Goal: Find contact information: Find contact information

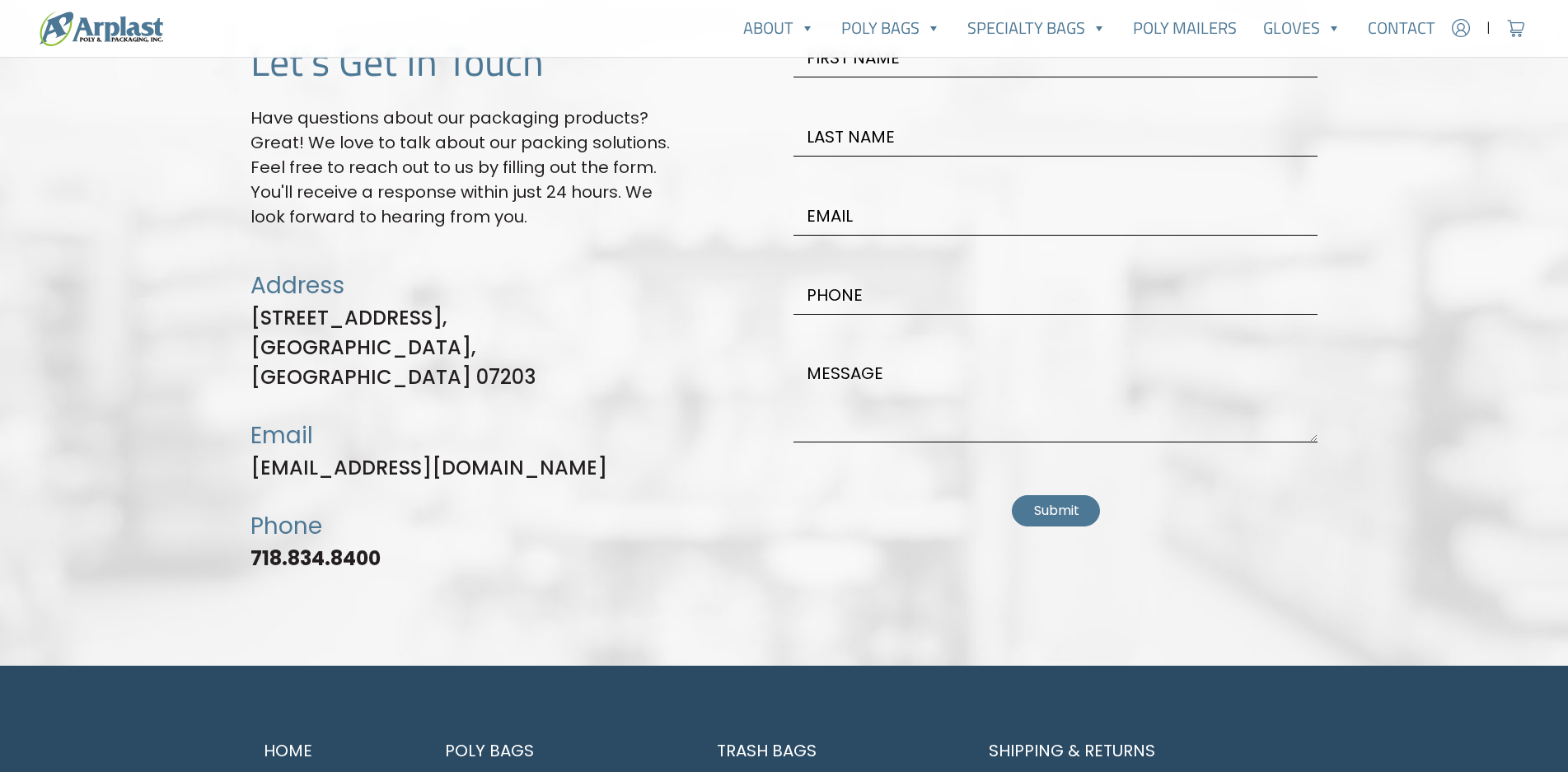
scroll to position [4610, 0]
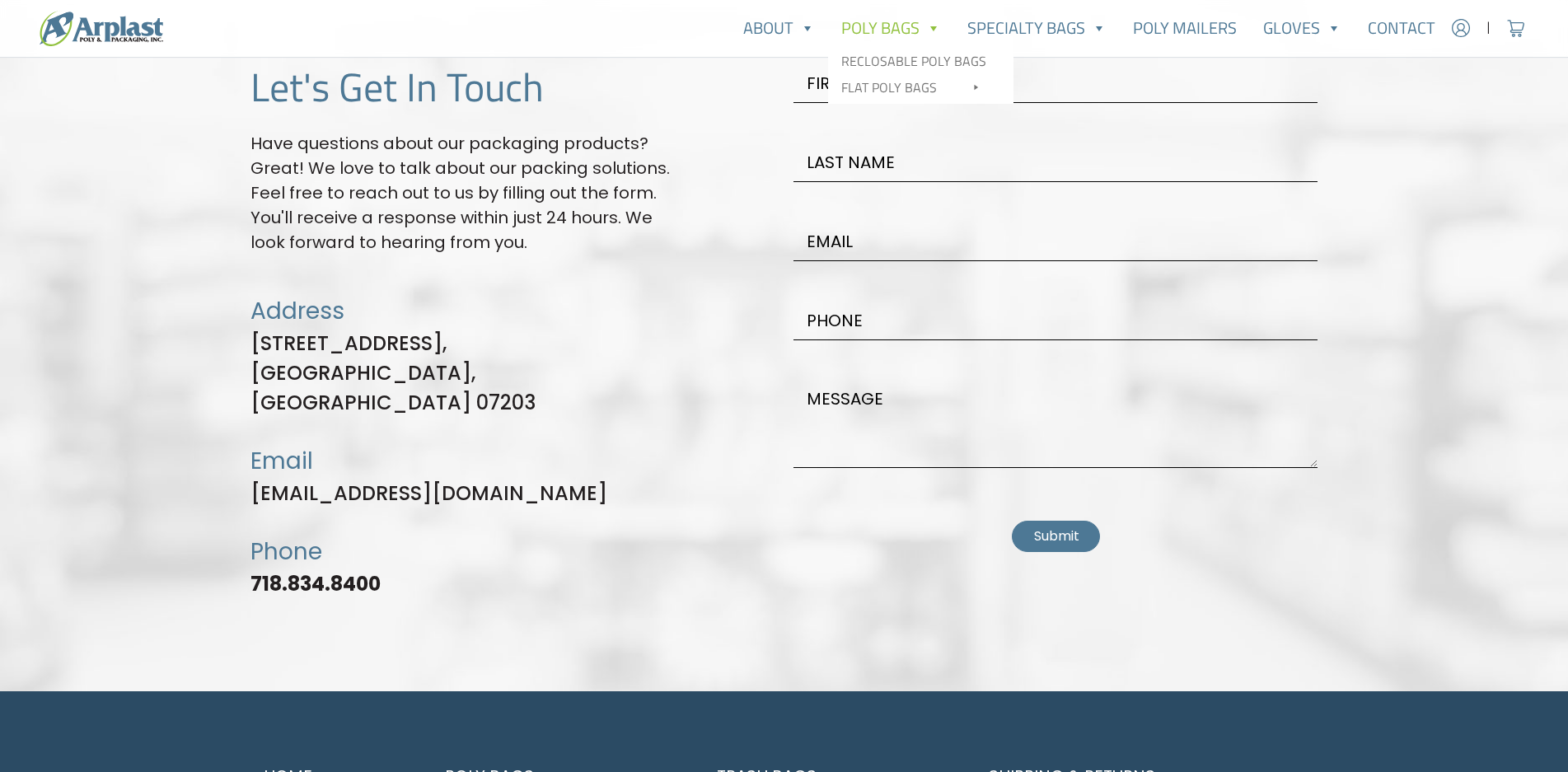
click at [896, 21] on link "Poly Bags" at bounding box center [890, 29] width 126 height 33
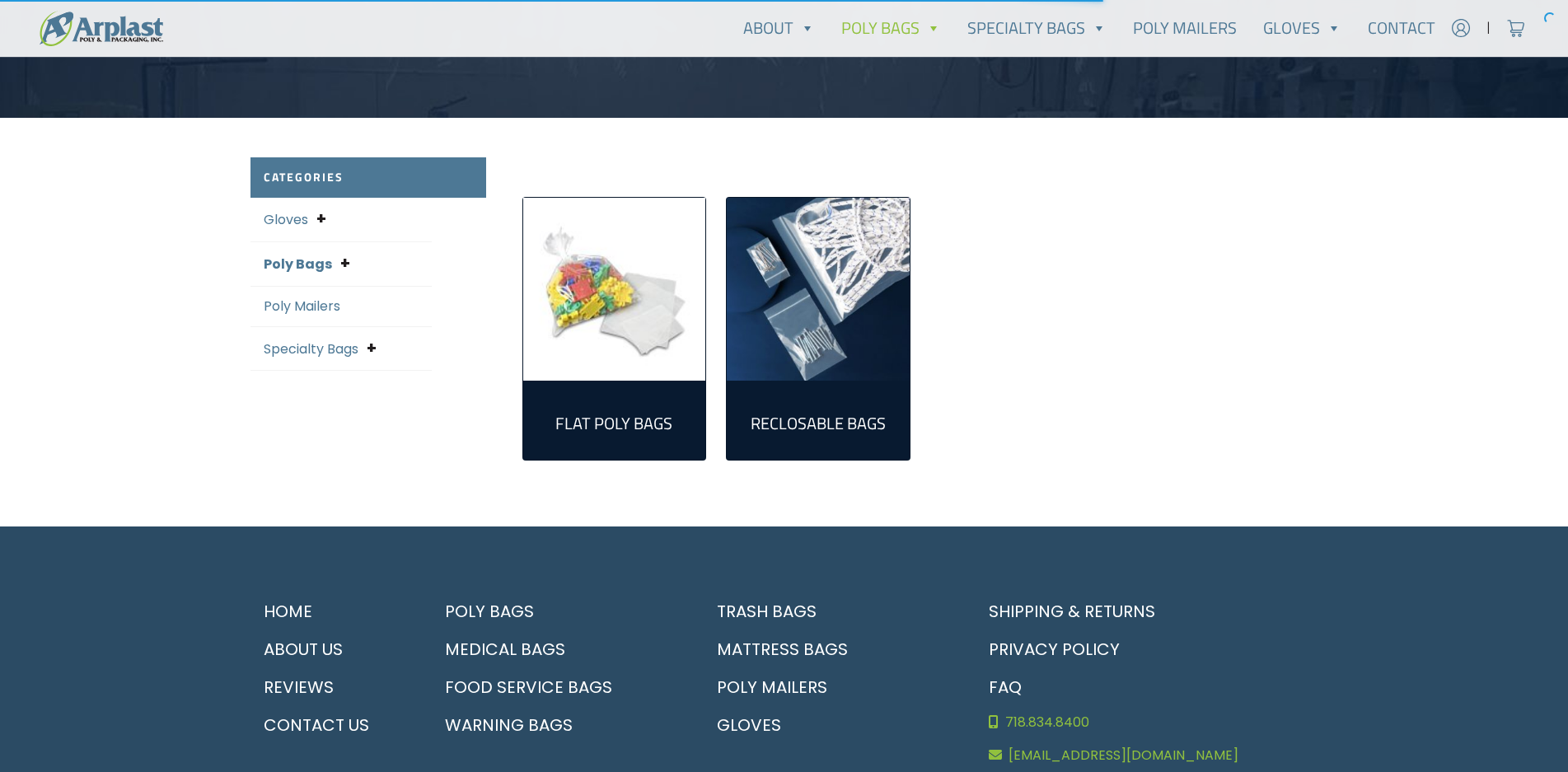
scroll to position [330, 0]
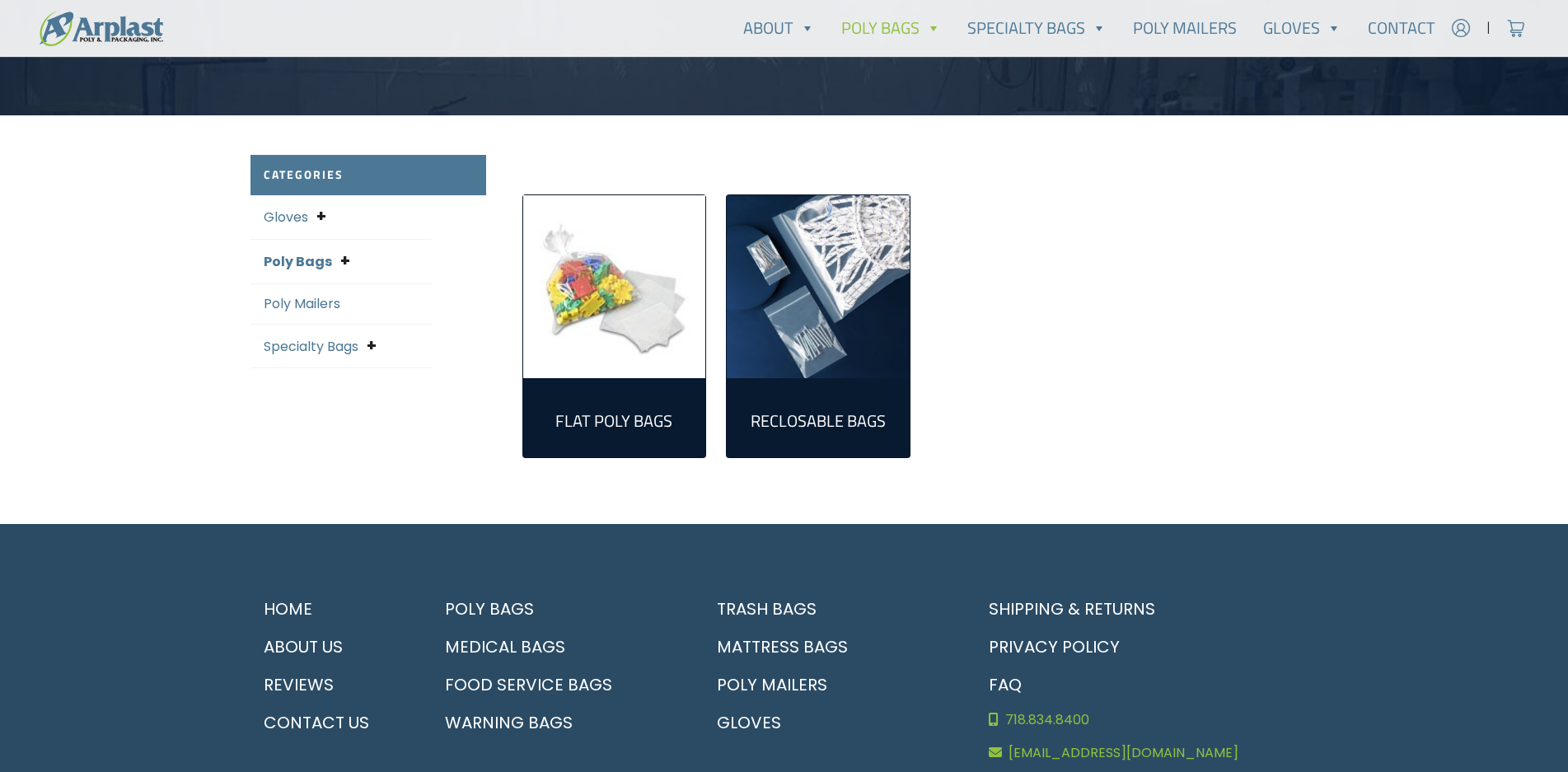
click at [305, 298] on link "Poly Mailers" at bounding box center [301, 303] width 77 height 19
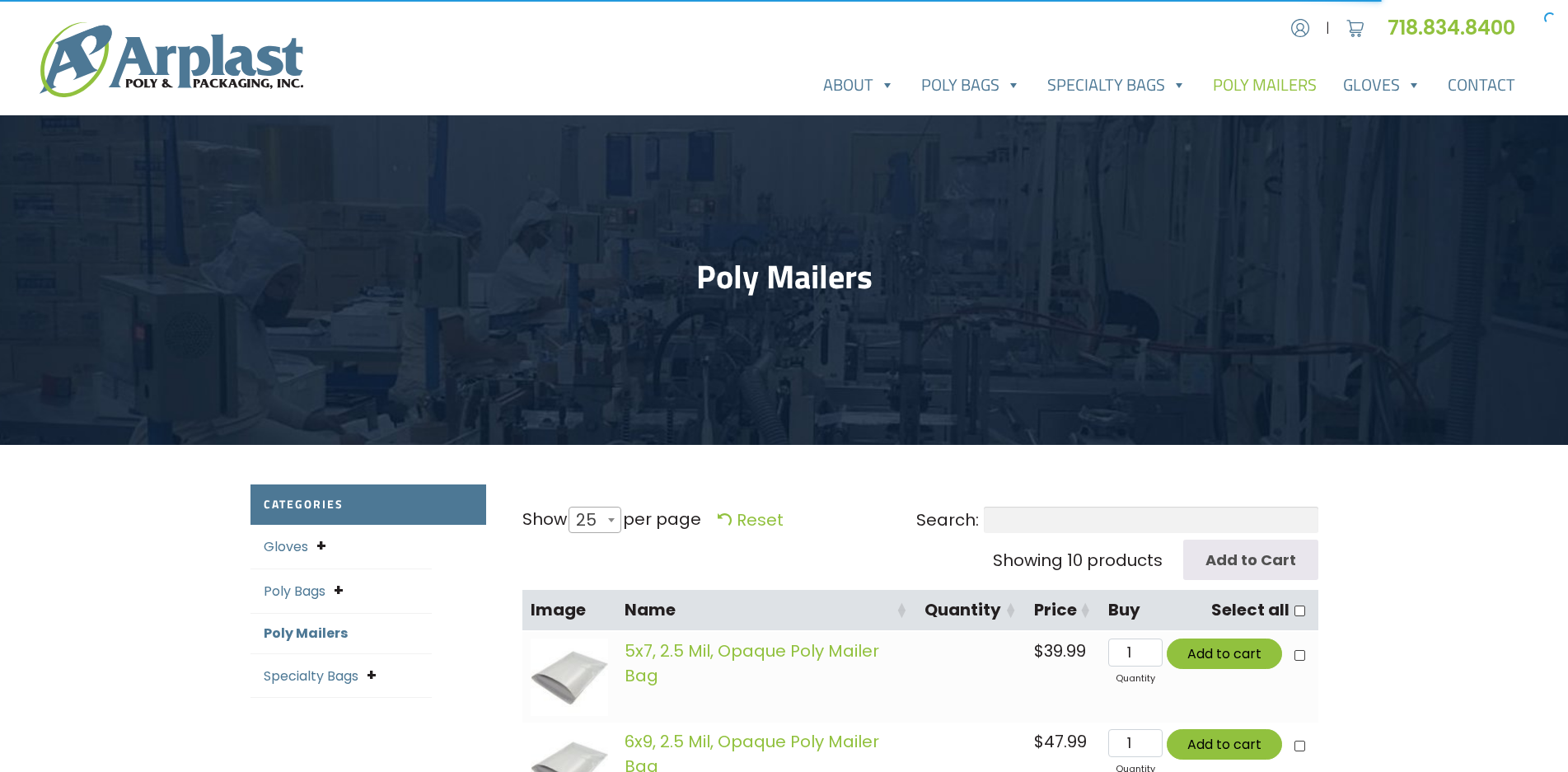
select select "25"
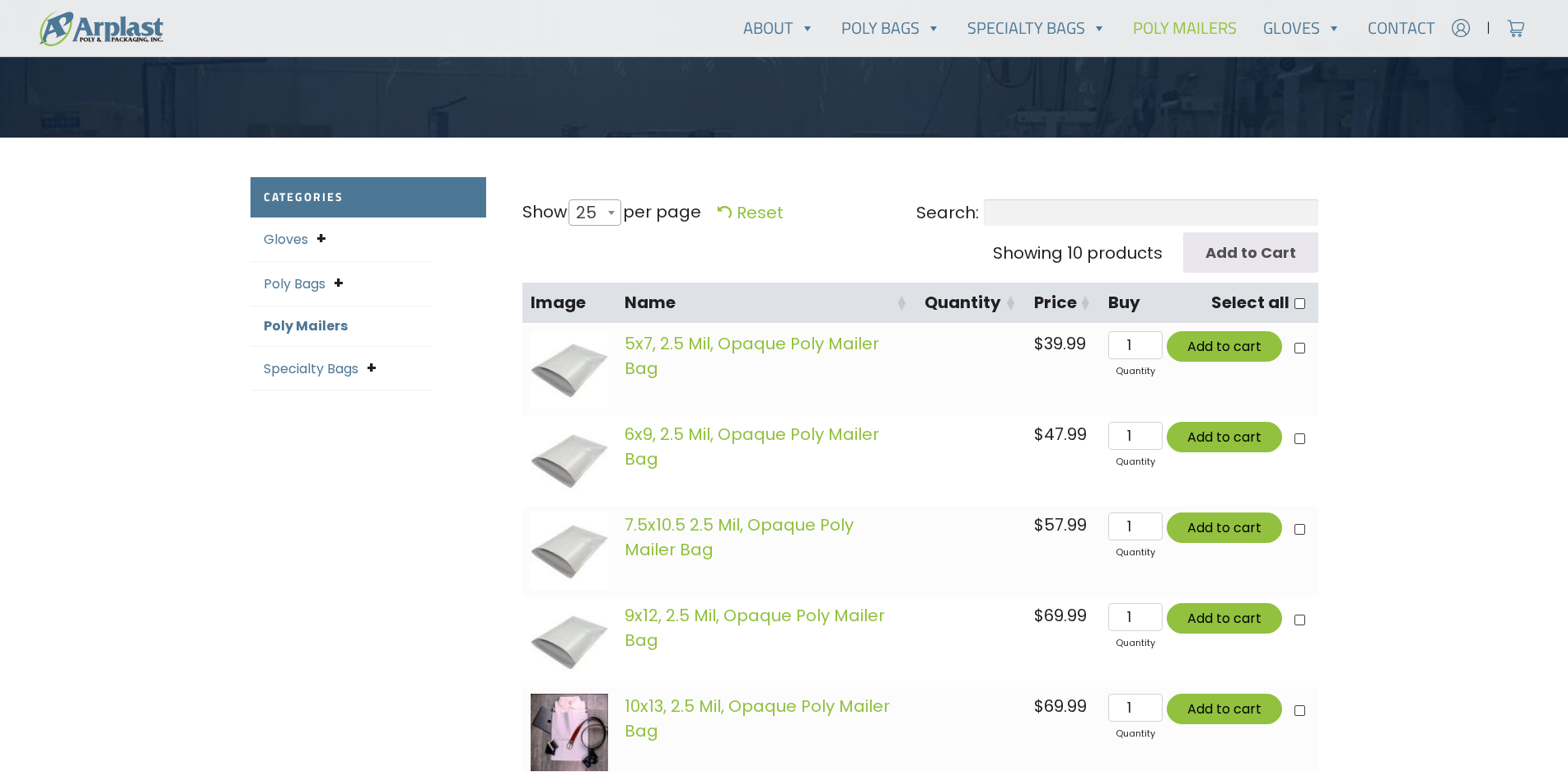
scroll to position [247, 0]
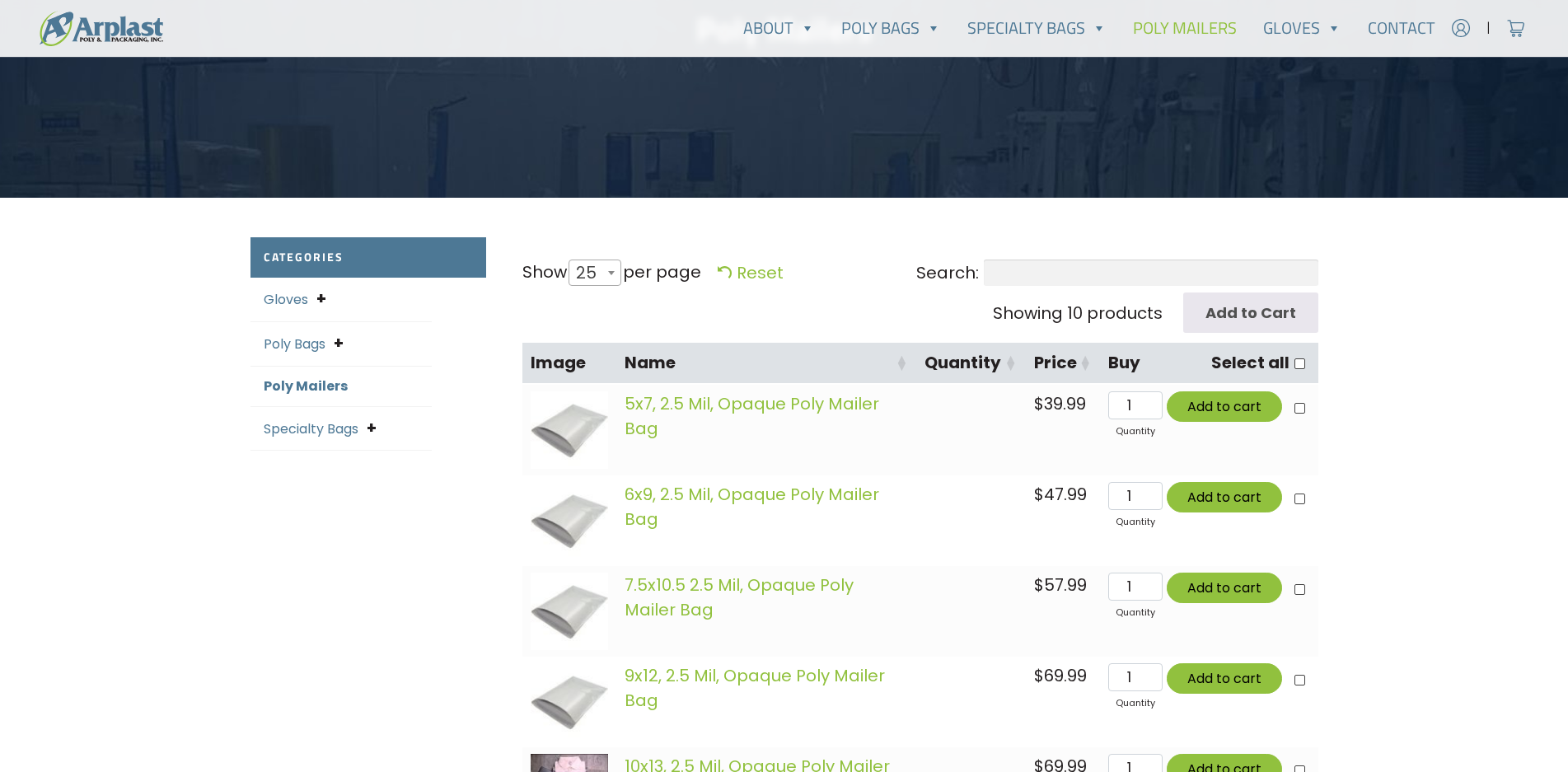
click at [330, 436] on link "Specialty Bags" at bounding box center [311, 428] width 95 height 19
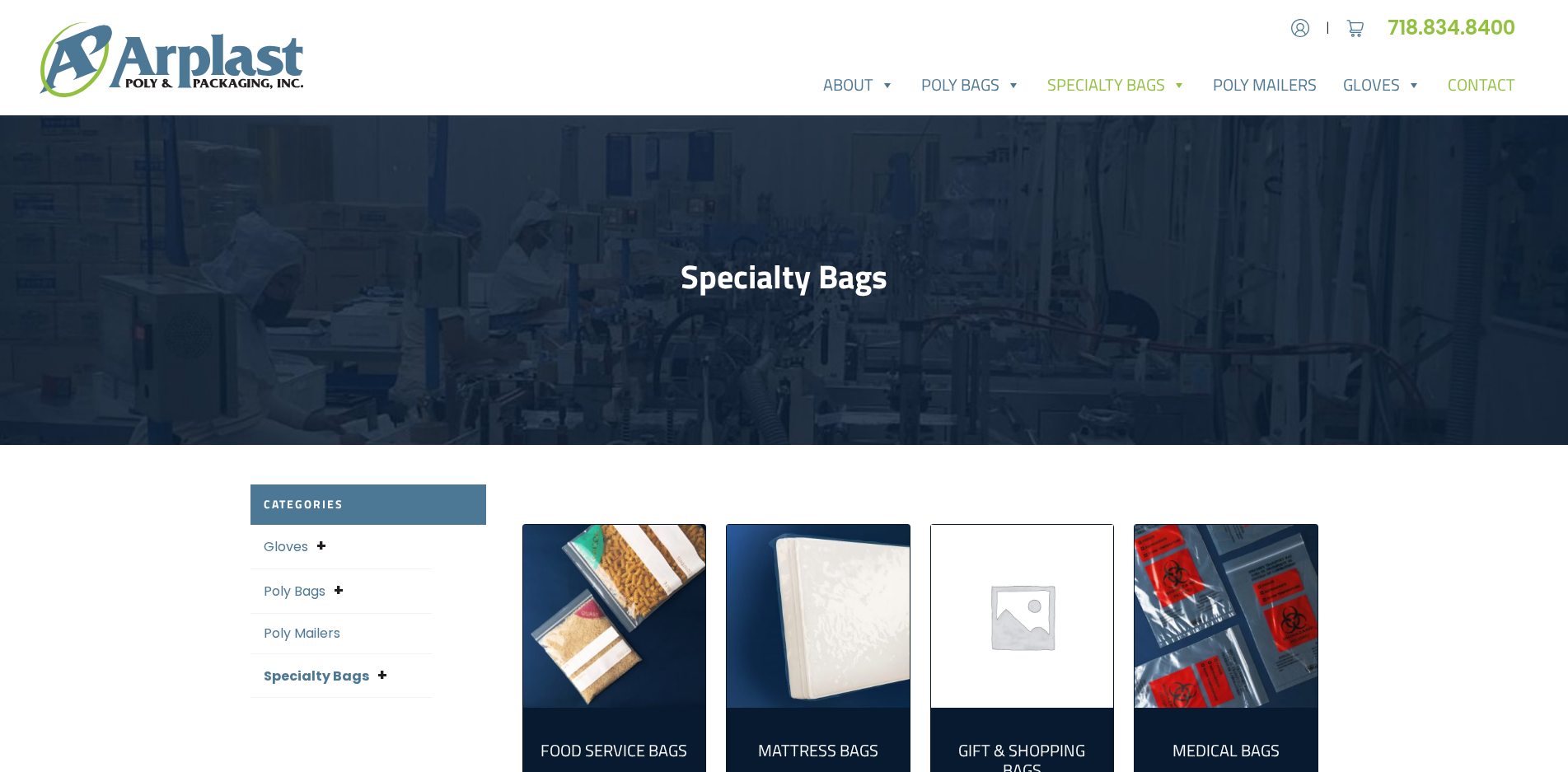
click at [1497, 84] on link "Contact" at bounding box center [1481, 85] width 94 height 33
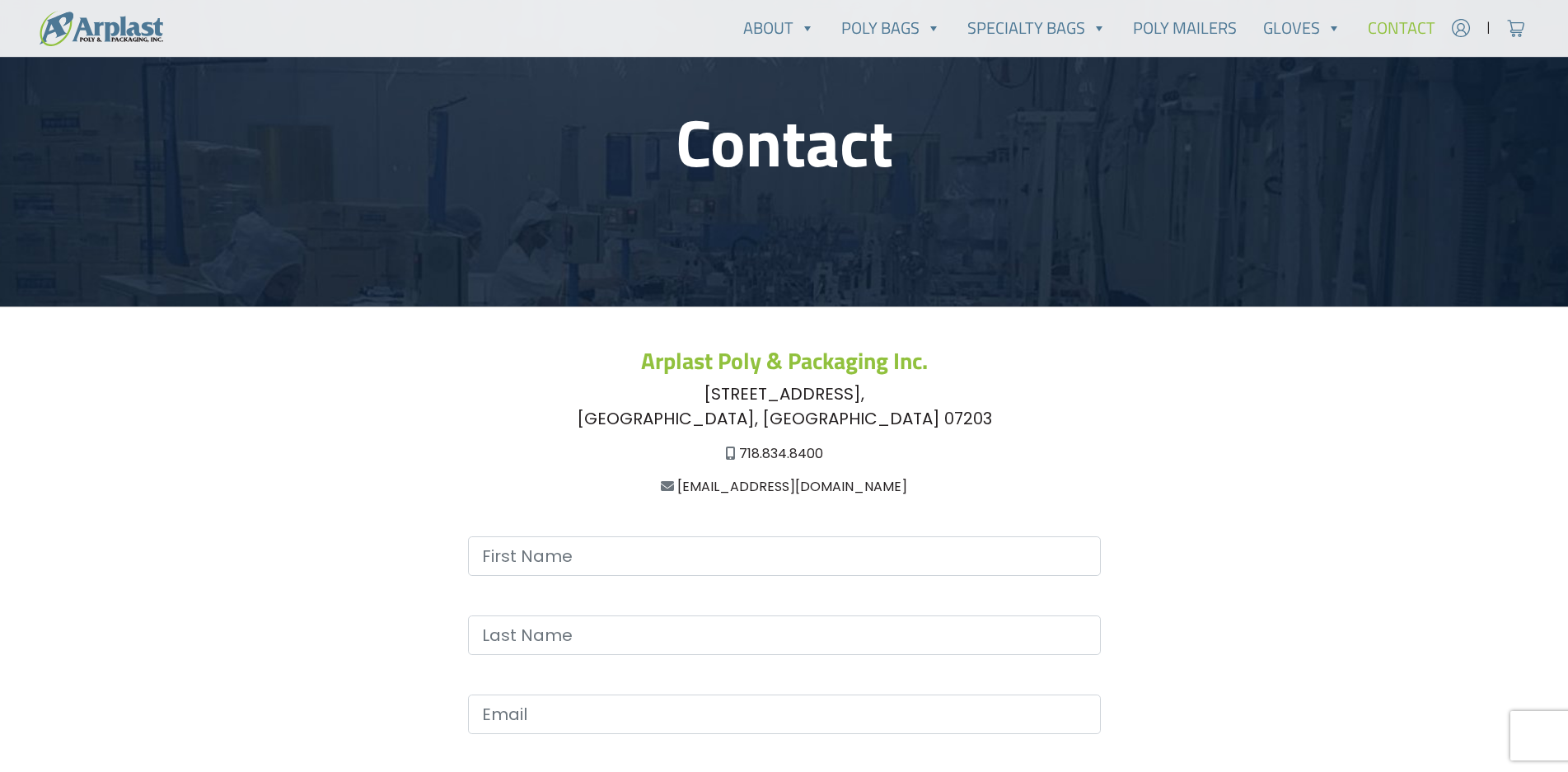
scroll to position [126, 0]
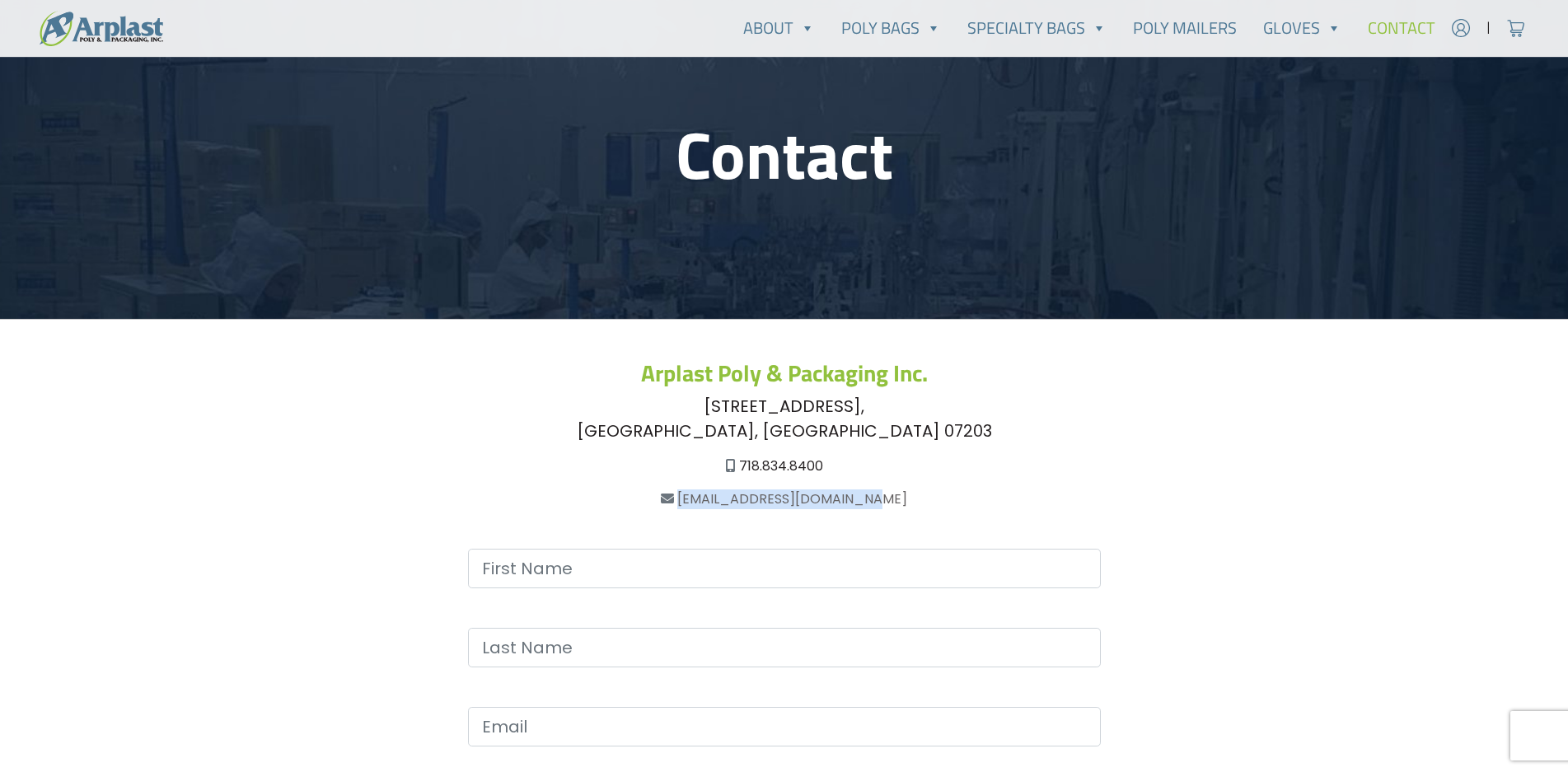
drag, startPoint x: 895, startPoint y: 497, endPoint x: 701, endPoint y: 503, distance: 194.1
click at [701, 503] on div "[EMAIL_ADDRESS][DOMAIN_NAME]" at bounding box center [784, 498] width 1067 height 19
copy link "[EMAIL_ADDRESS][DOMAIN_NAME]"
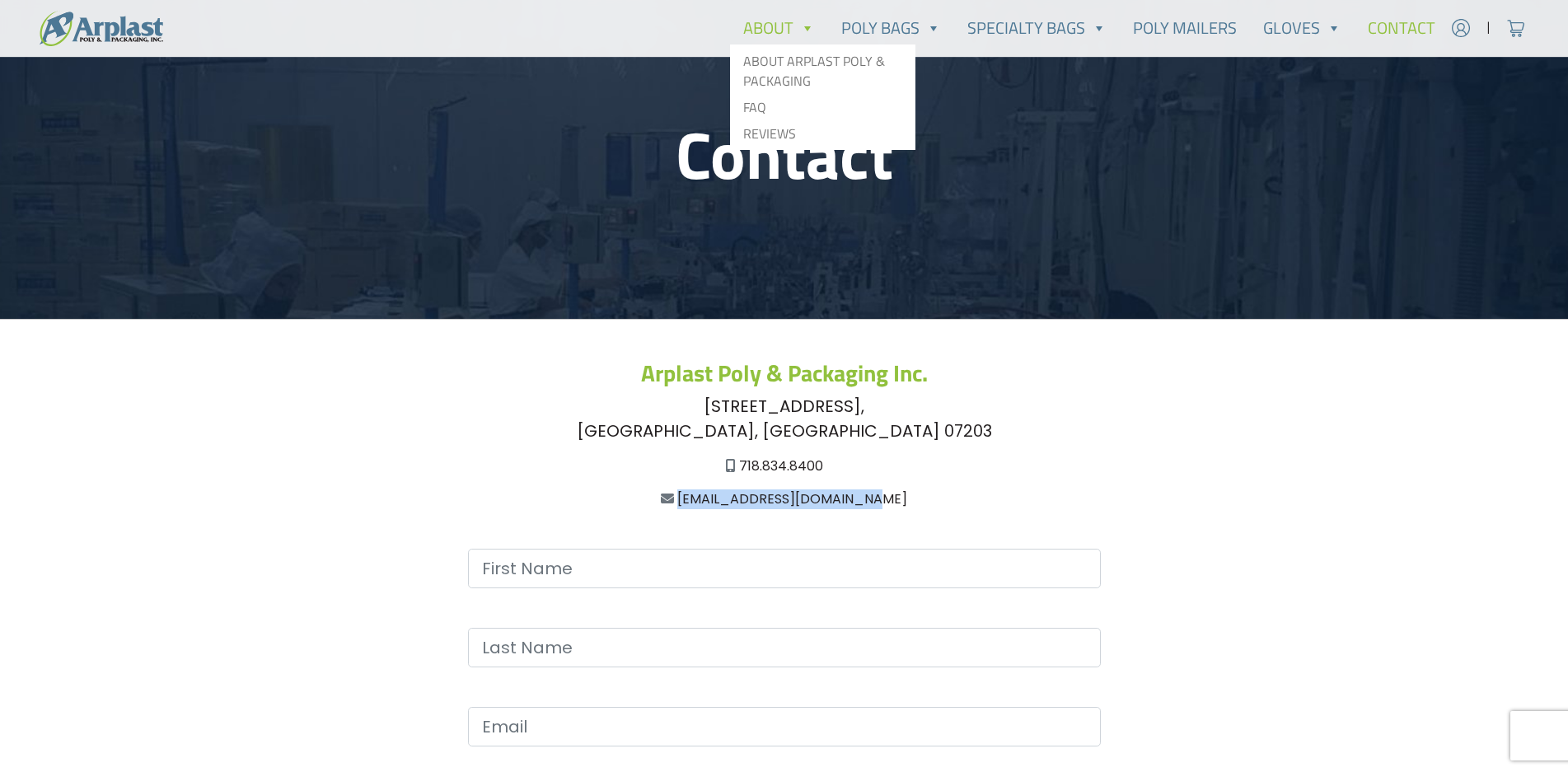
click at [772, 25] on link "About" at bounding box center [779, 29] width 98 height 33
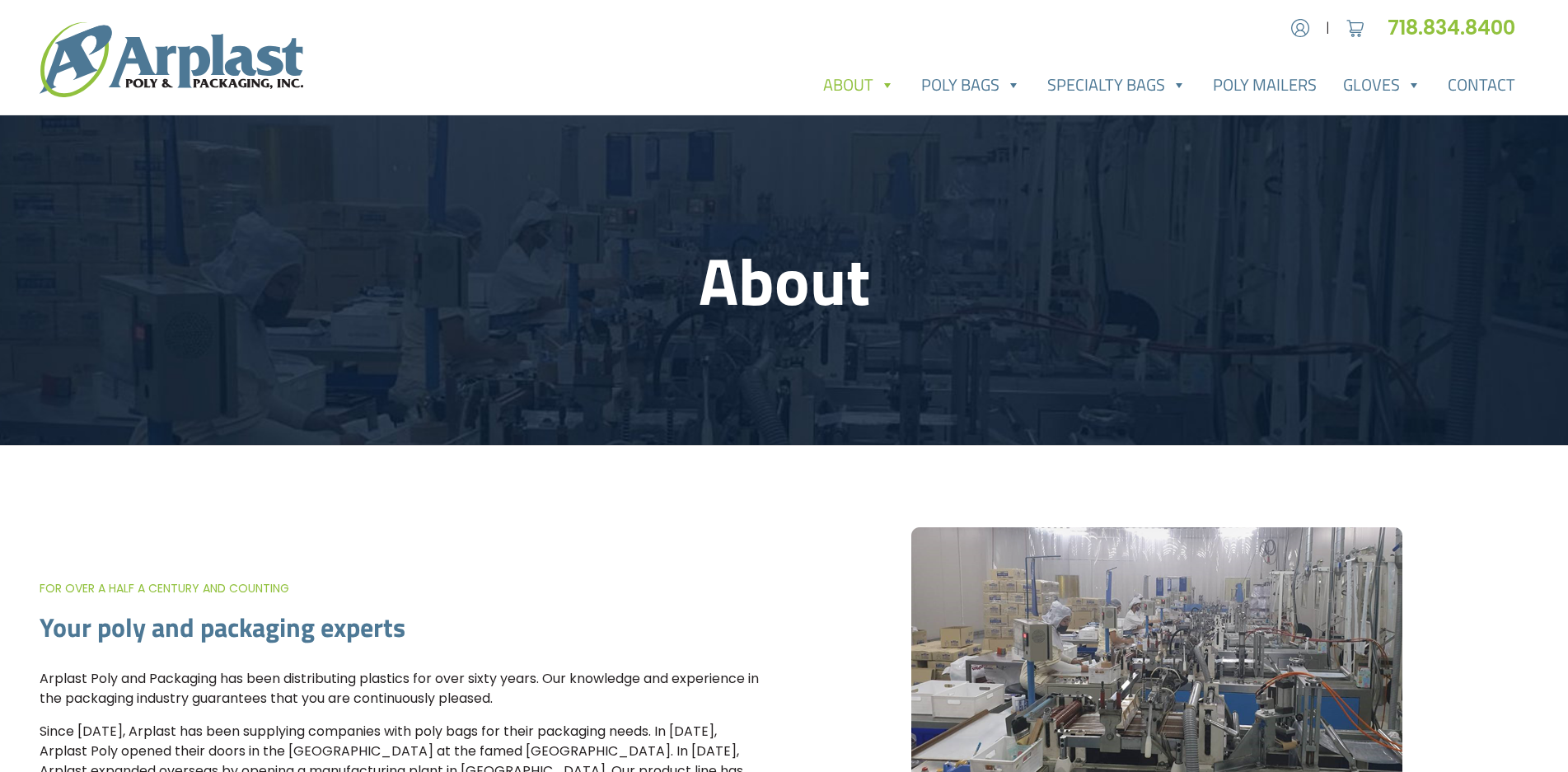
click at [820, 303] on h1 "About" at bounding box center [784, 280] width 1067 height 79
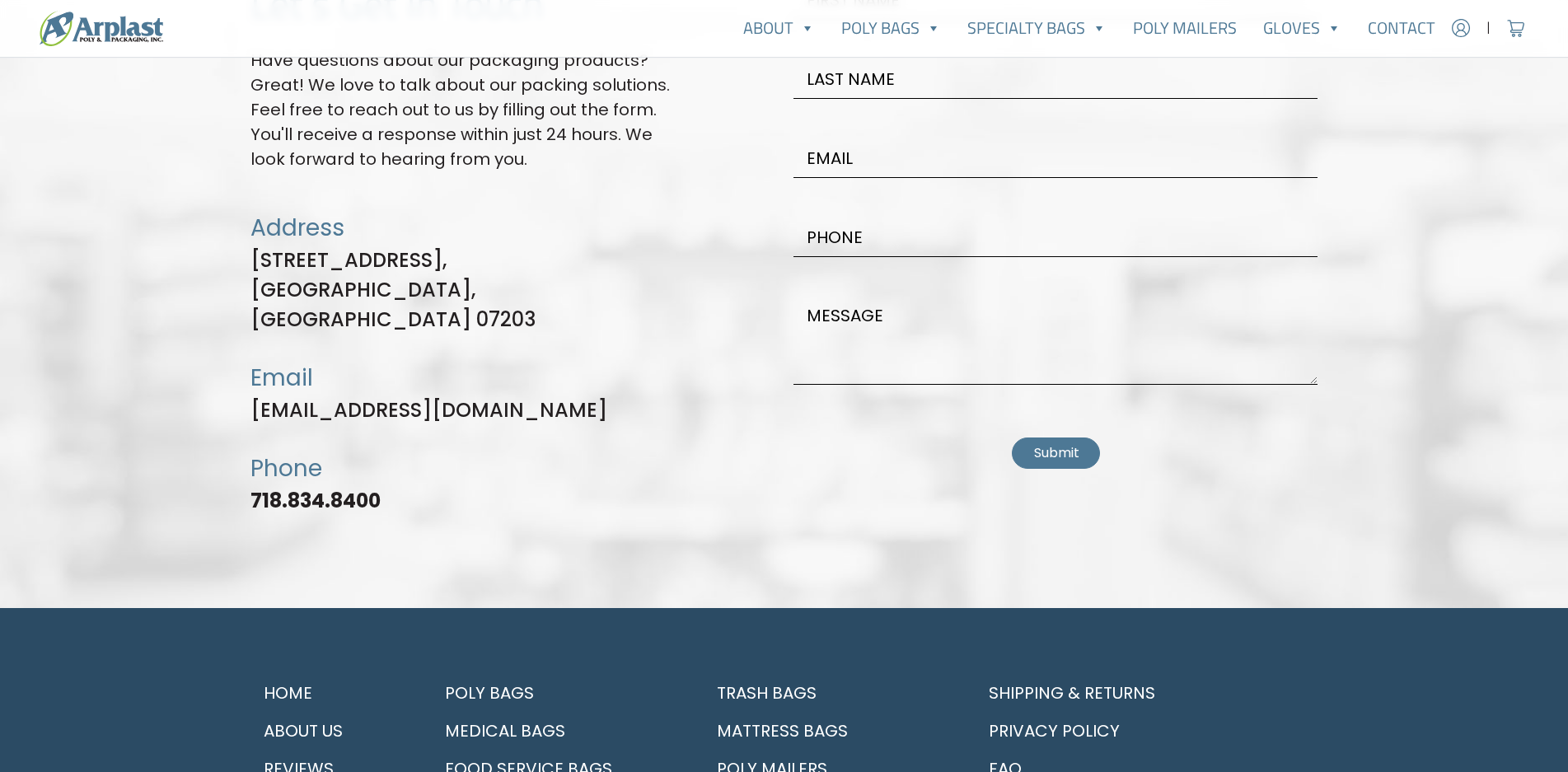
scroll to position [4858, 0]
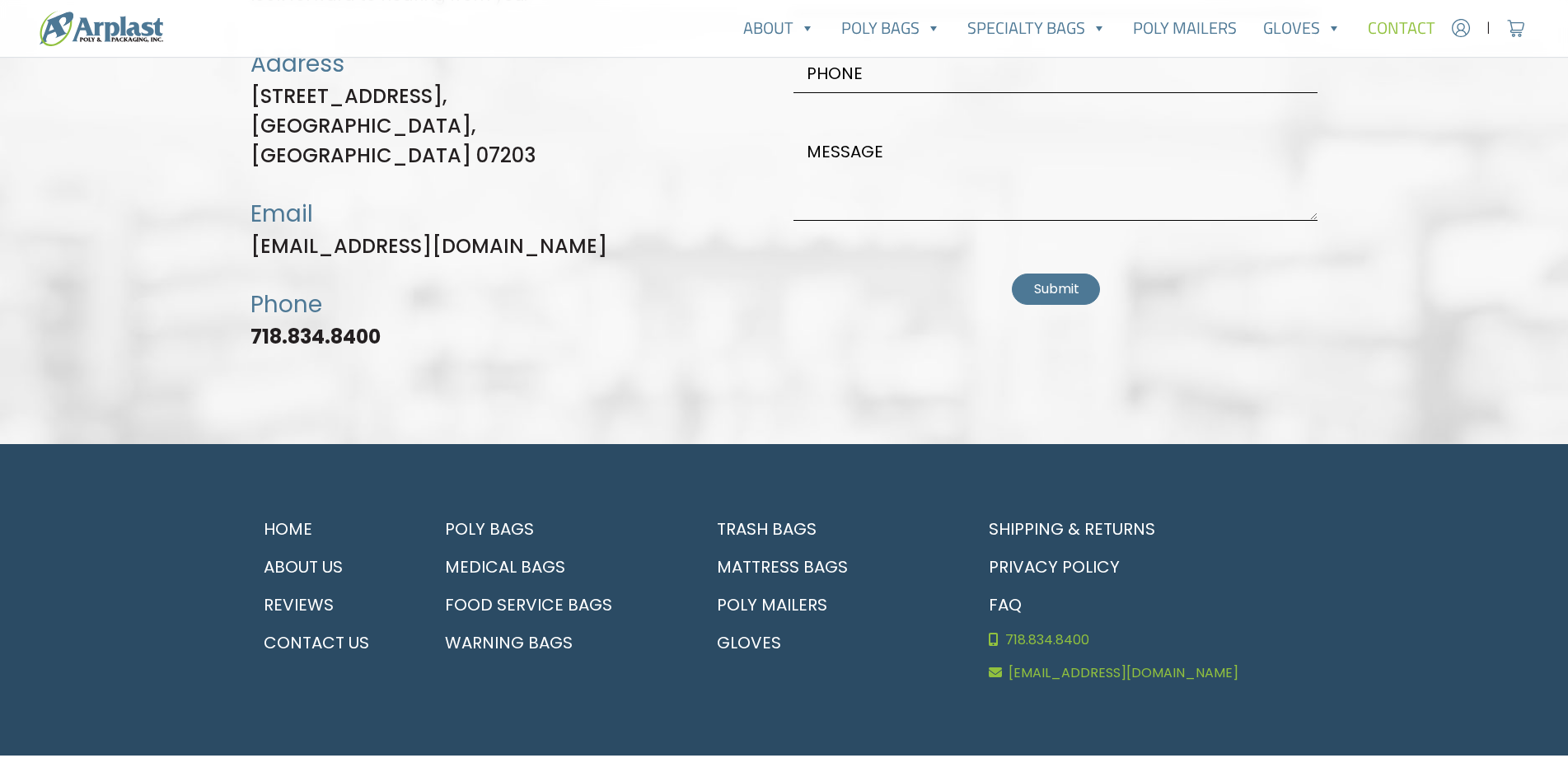
click at [1392, 27] on link "Contact" at bounding box center [1401, 29] width 94 height 33
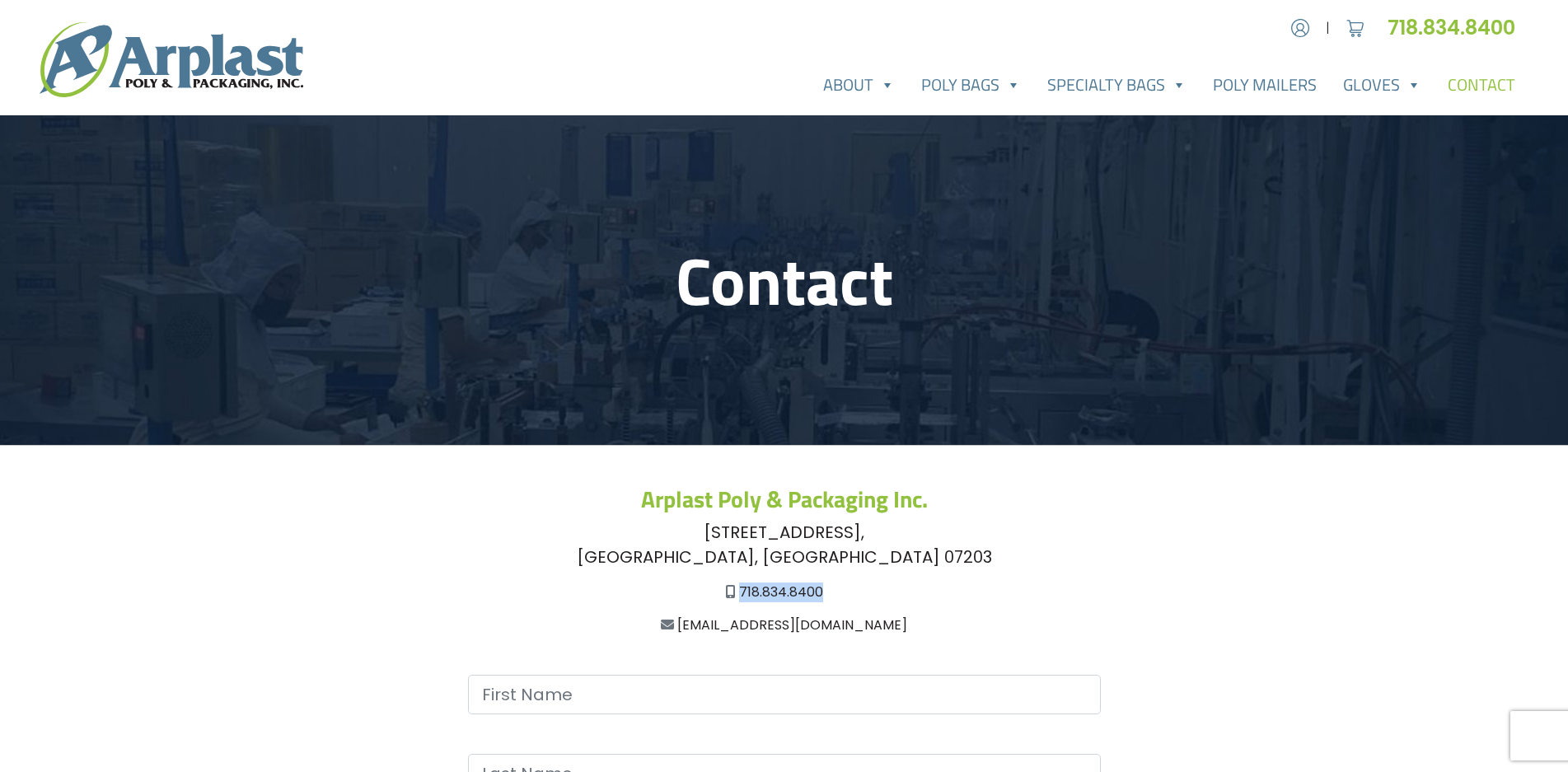
drag, startPoint x: 844, startPoint y: 584, endPoint x: 738, endPoint y: 589, distance: 106.1
click at [738, 589] on div "718.834.8400" at bounding box center [774, 591] width 1048 height 19
copy link "718.834.8400"
